Goal: Information Seeking & Learning: Learn about a topic

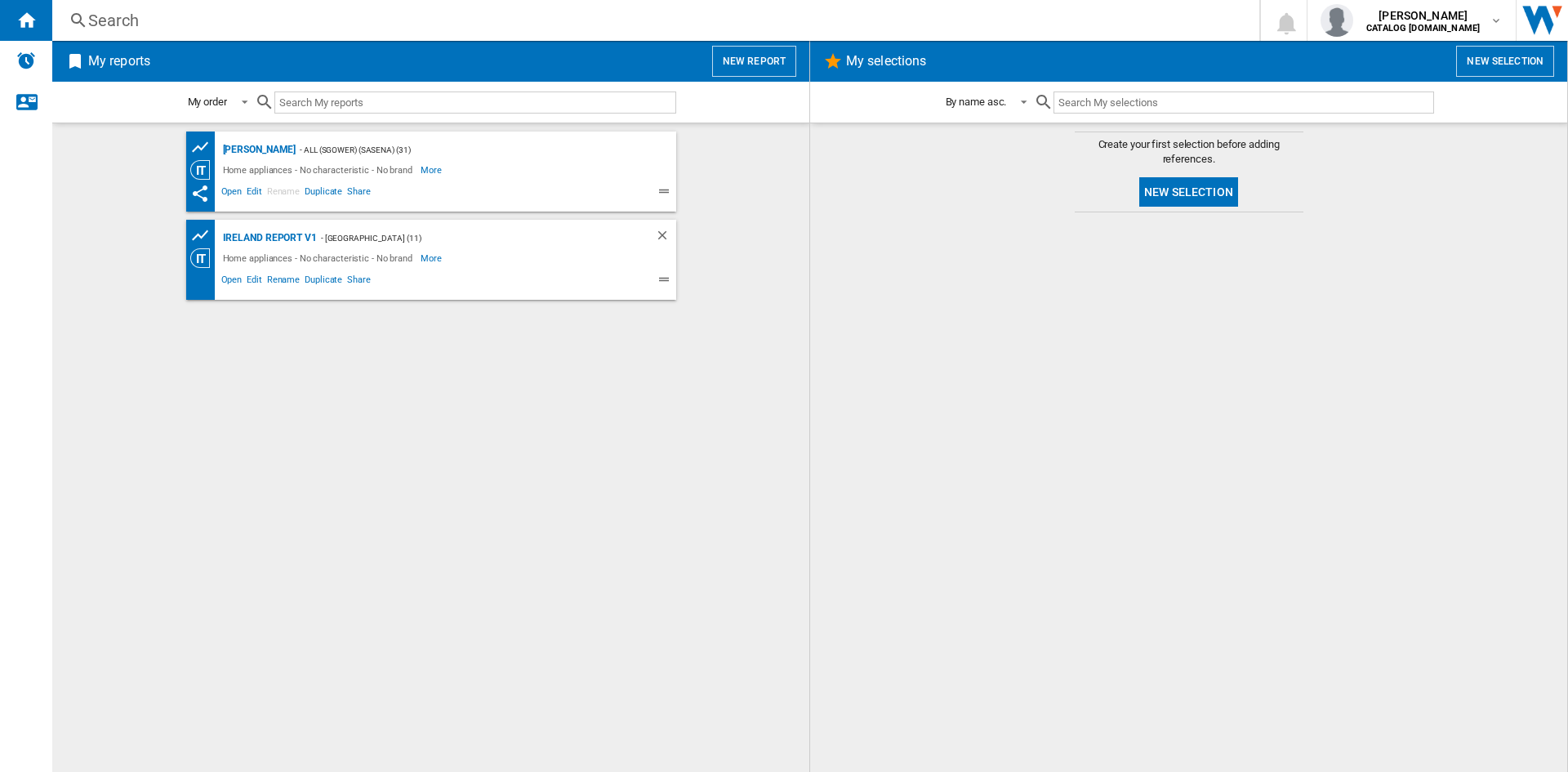
click at [121, 26] on div "Search" at bounding box center [652, 20] width 1129 height 23
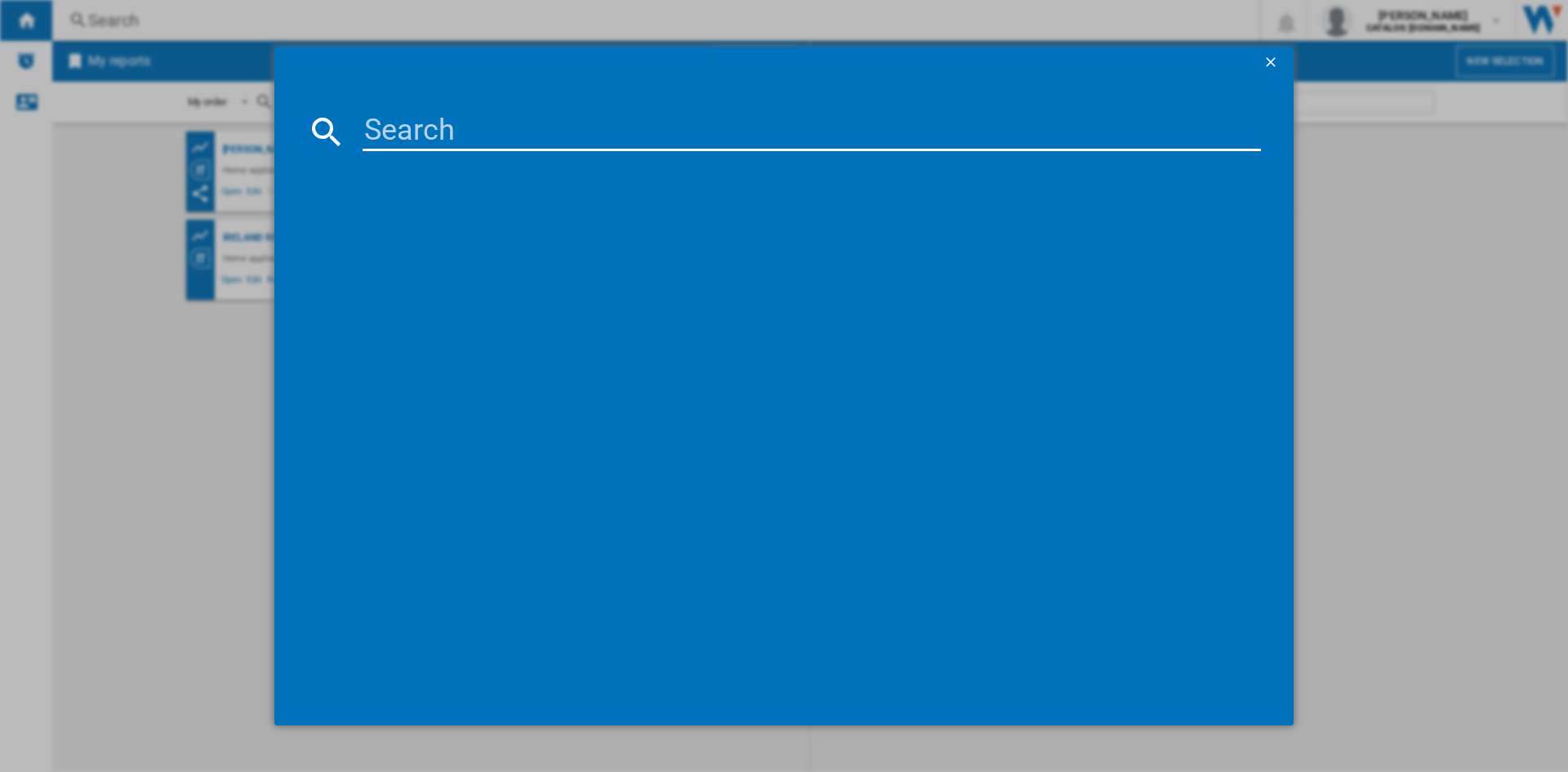
click at [386, 134] on input at bounding box center [811, 132] width 898 height 39
paste input "TQ 1460S NE"
click at [502, 133] on input "TQ 1460S NE" at bounding box center [811, 132] width 898 height 39
click at [414, 130] on input "TQ 1460SNE" at bounding box center [811, 132] width 898 height 39
type input "TQ1460SNE"
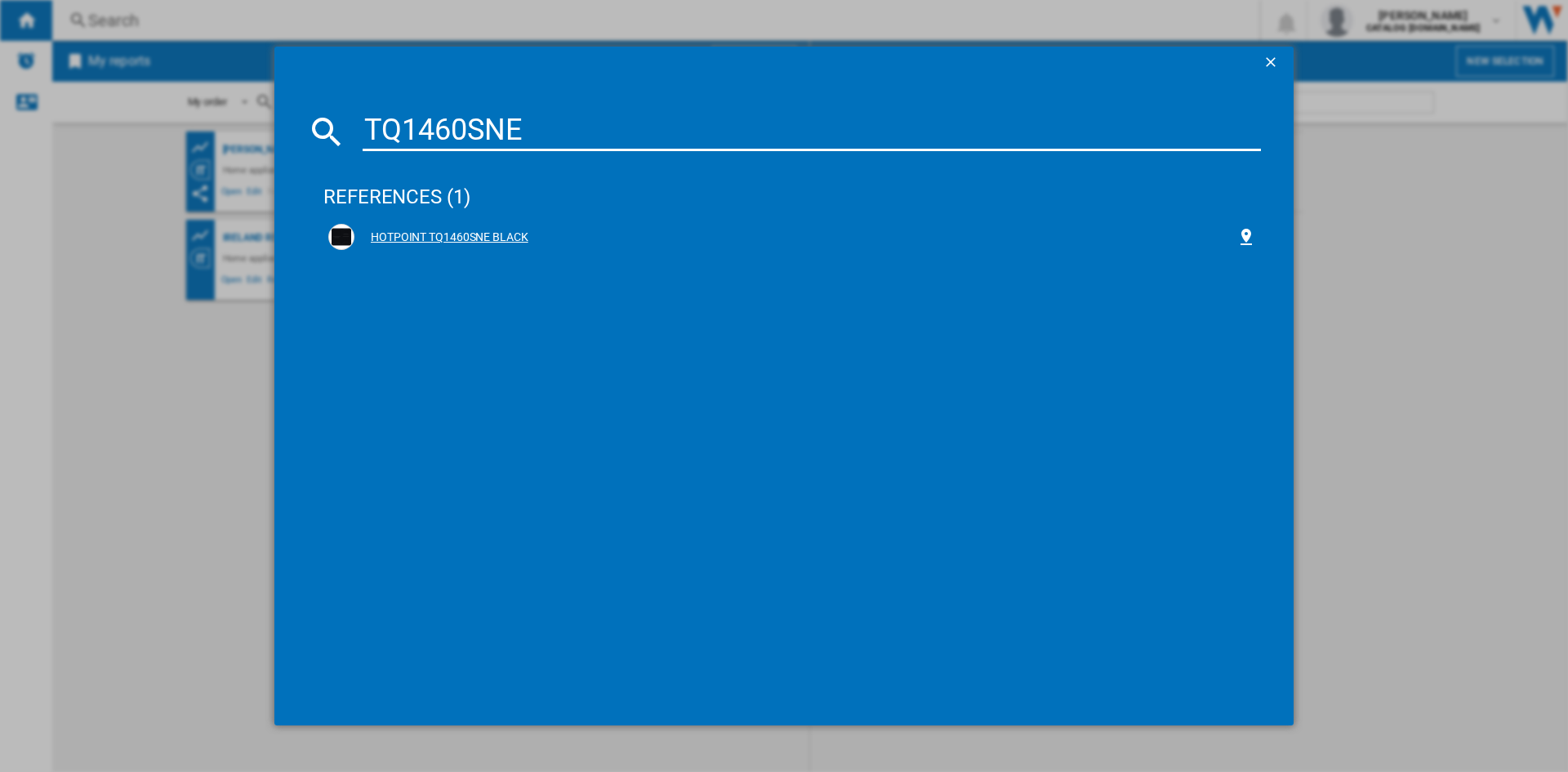
click at [421, 241] on div "HOTPOINT TQ1460SNE BLACK" at bounding box center [795, 238] width 882 height 16
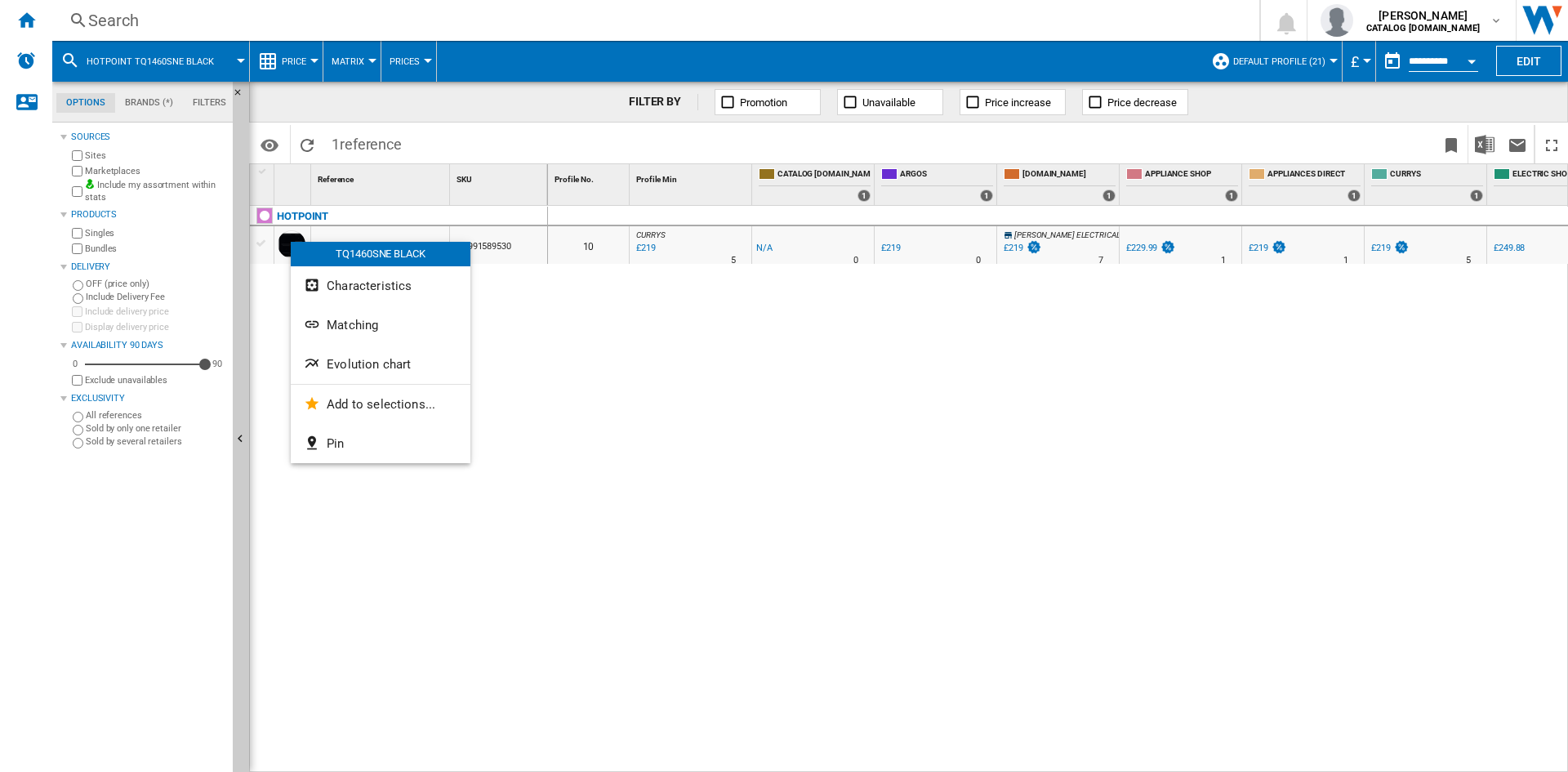
click at [375, 363] on span "Evolution chart" at bounding box center [369, 364] width 84 height 15
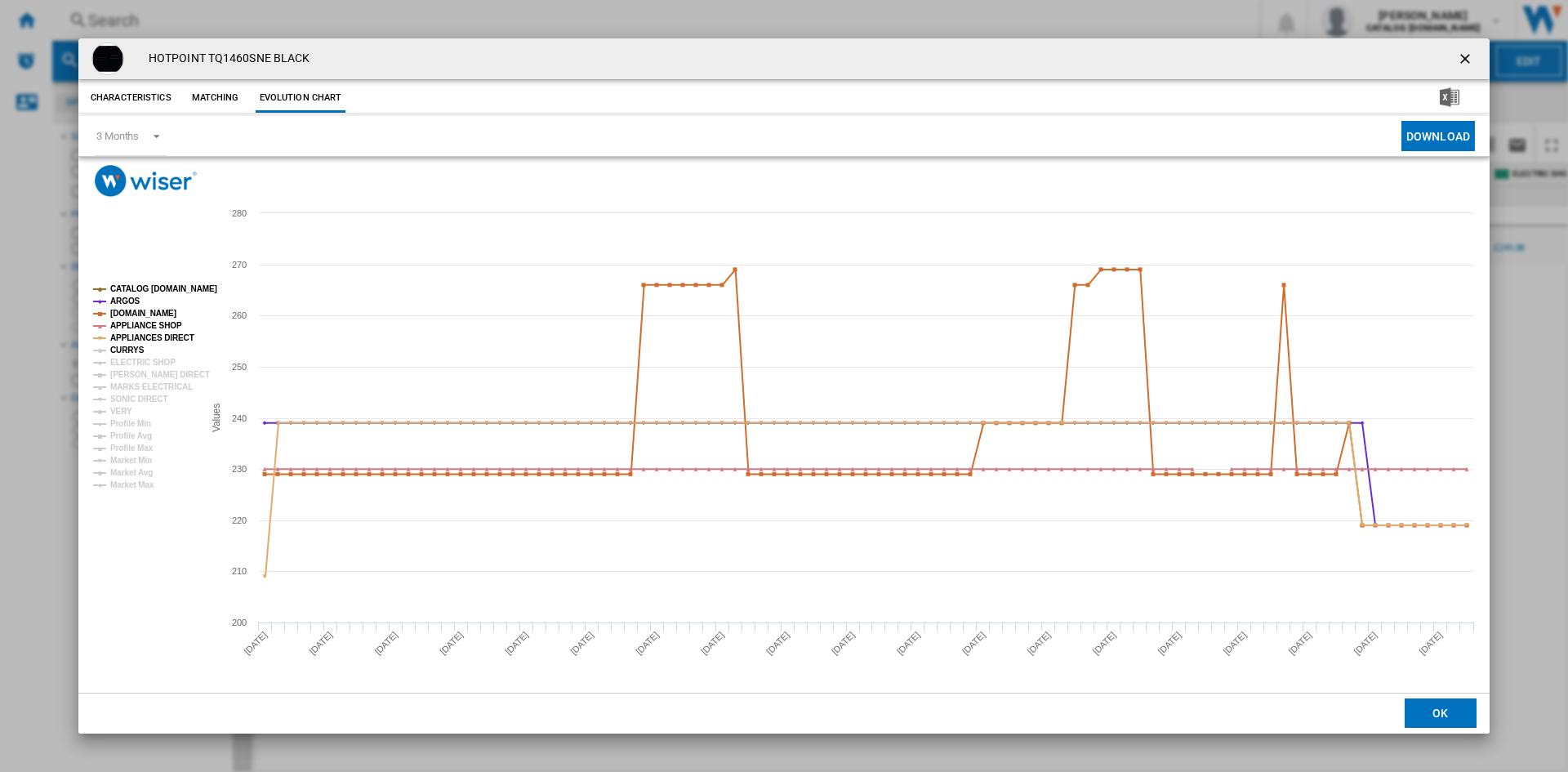
click at [118, 348] on tspan "CURRYS" at bounding box center [127, 350] width 34 height 9
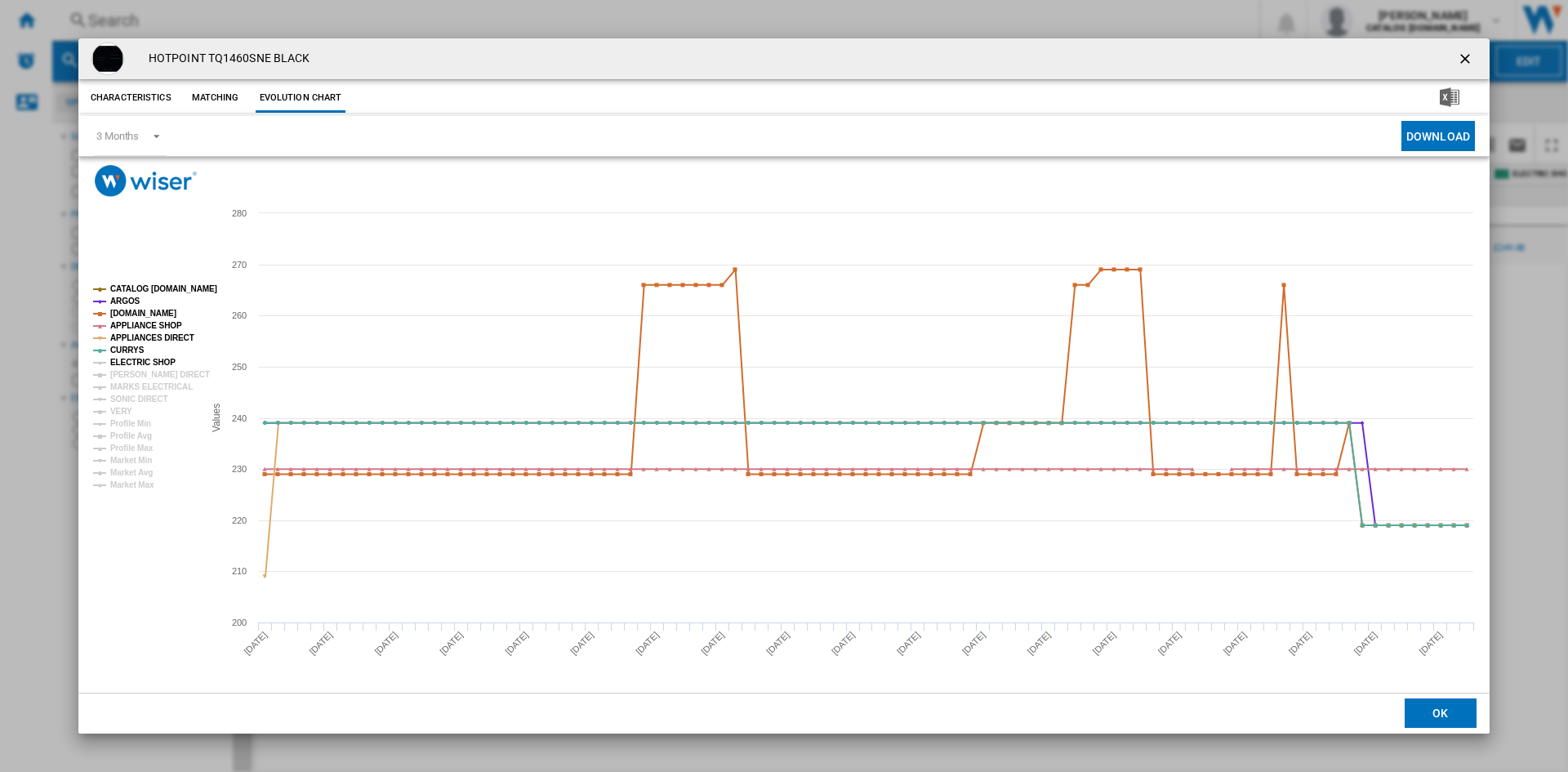
click at [124, 363] on tspan "ELECTRIC SHOP" at bounding box center [143, 363] width 65 height 9
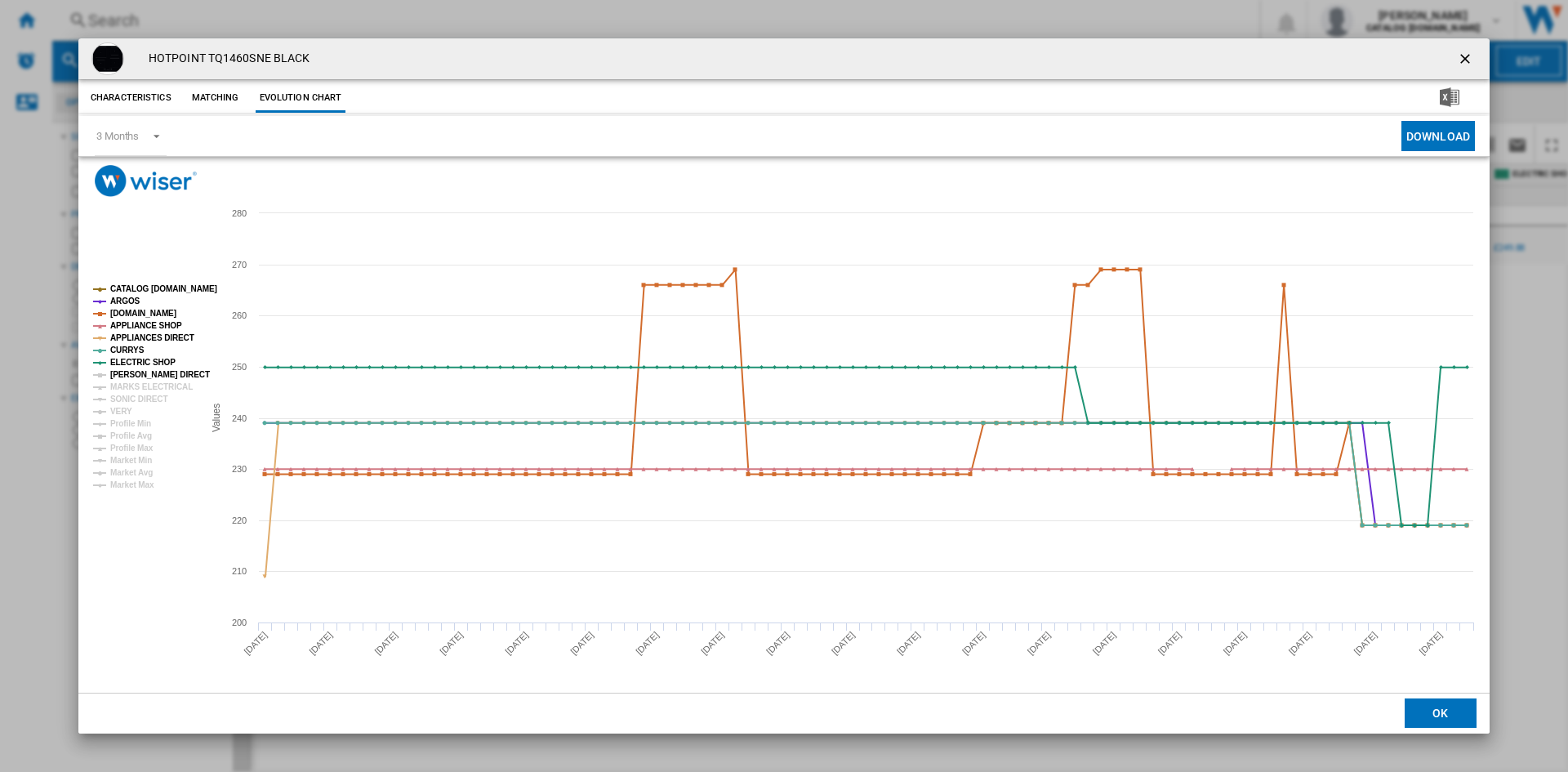
click at [126, 374] on tspan "[PERSON_NAME] DIRECT" at bounding box center [160, 375] width 100 height 9
click at [126, 383] on tspan "MARKS ELECTRICAL" at bounding box center [151, 386] width 82 height 9
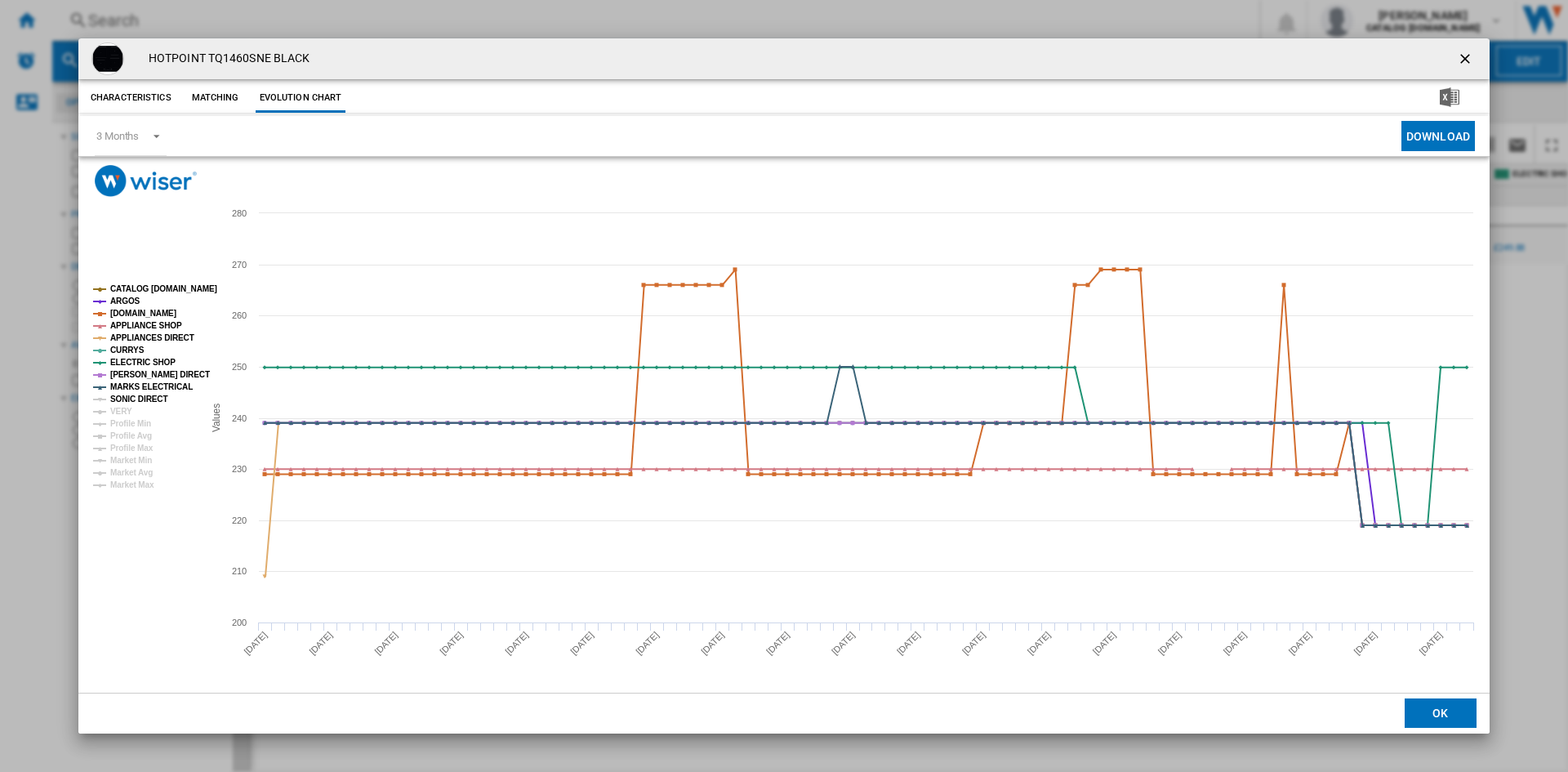
click at [126, 401] on tspan "SONIC DIRECT" at bounding box center [139, 399] width 57 height 9
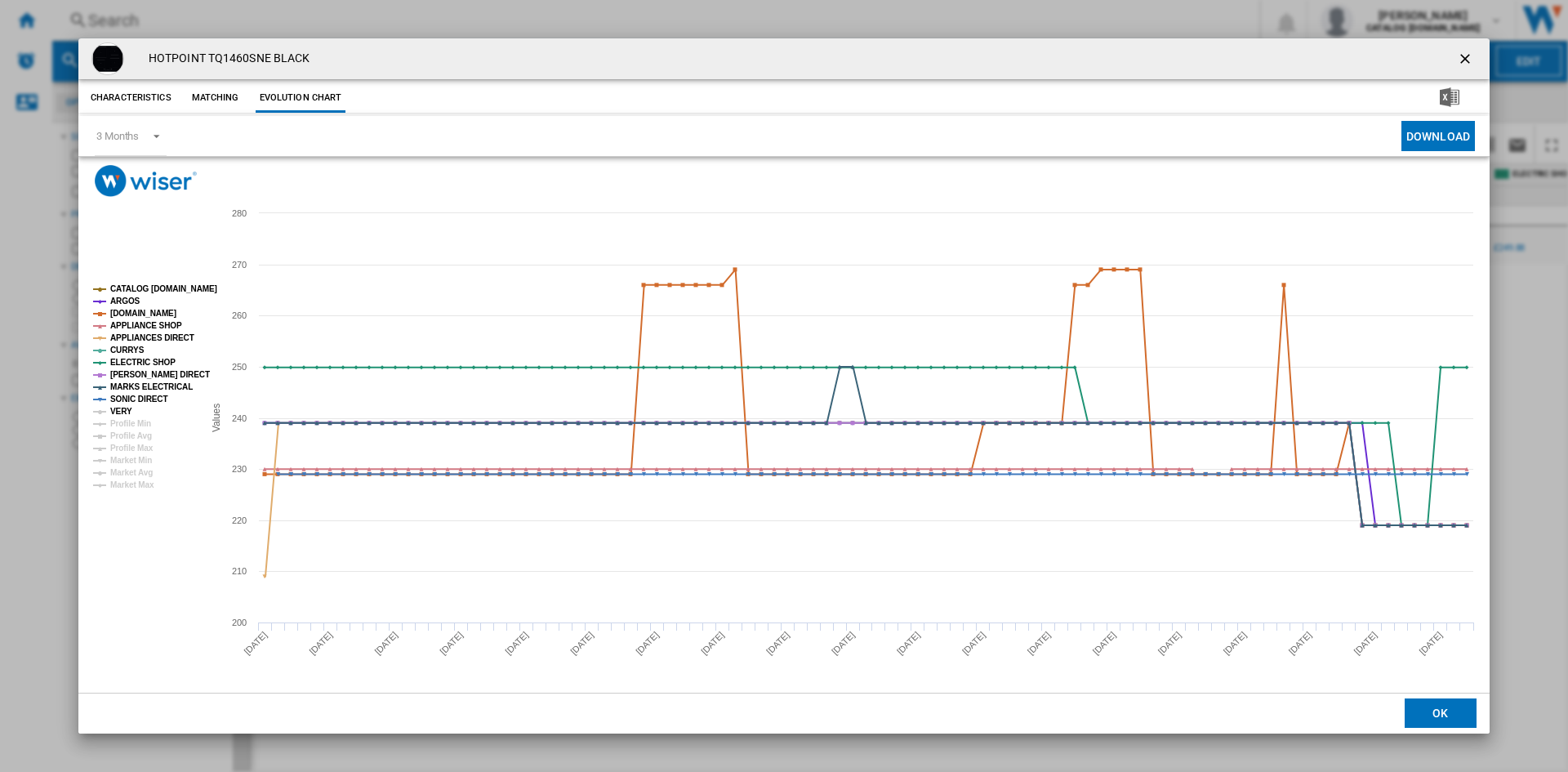
click at [124, 409] on tspan "VERY" at bounding box center [121, 411] width 22 height 9
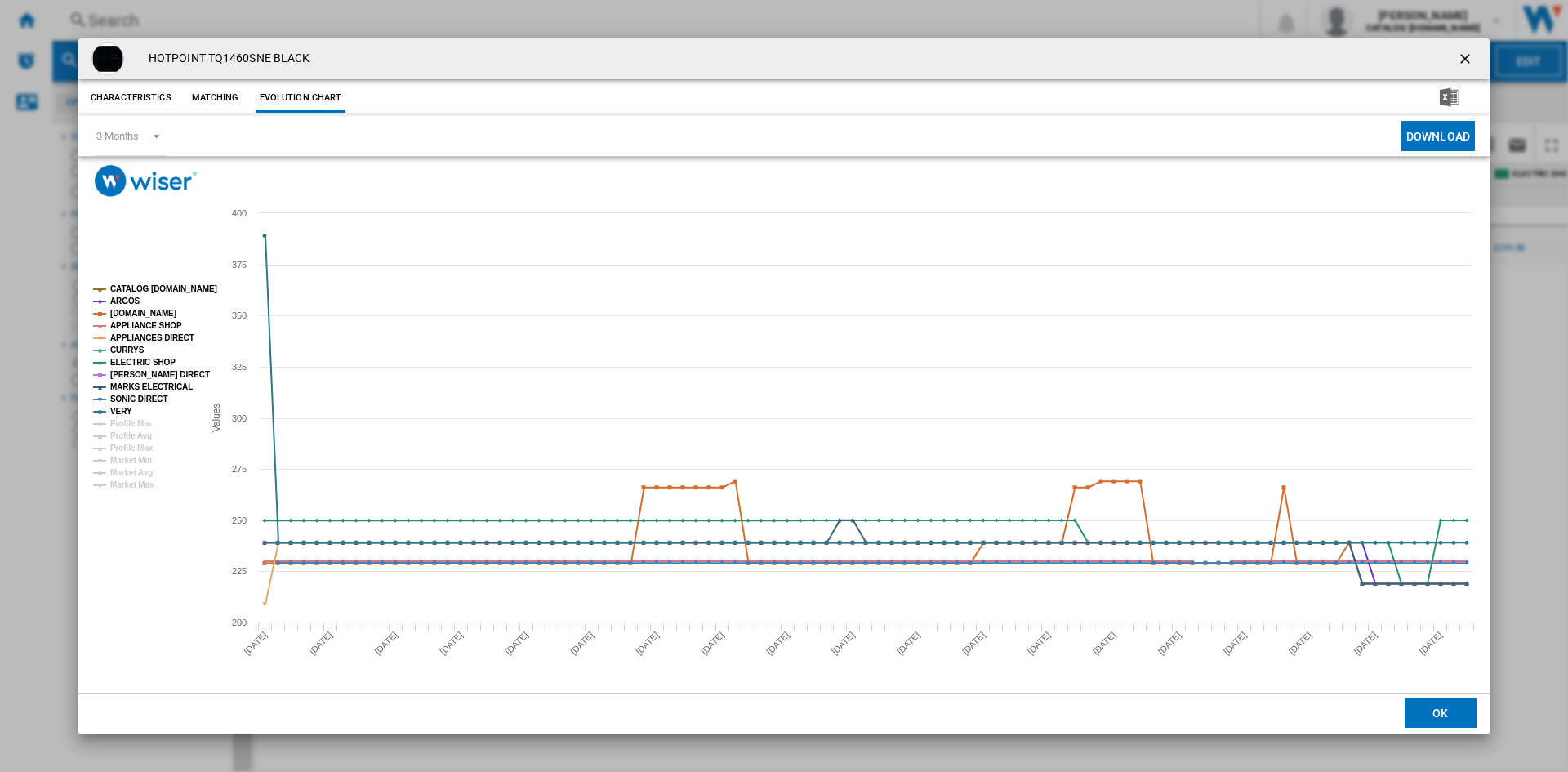
click at [143, 597] on rect "Product popup" at bounding box center [784, 445] width 1412 height 495
